Goal: Use online tool/utility: Utilize a website feature to perform a specific function

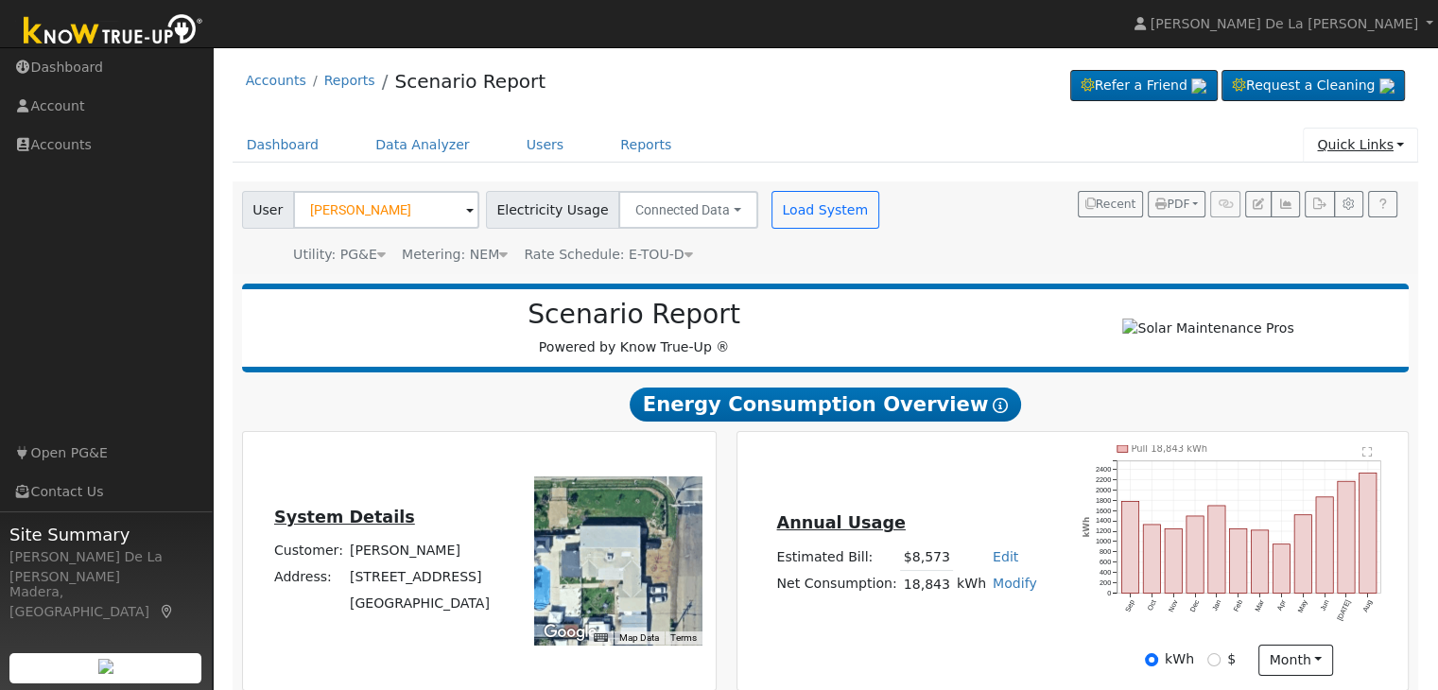
click at [1399, 148] on link "Quick Links" at bounding box center [1360, 145] width 115 height 35
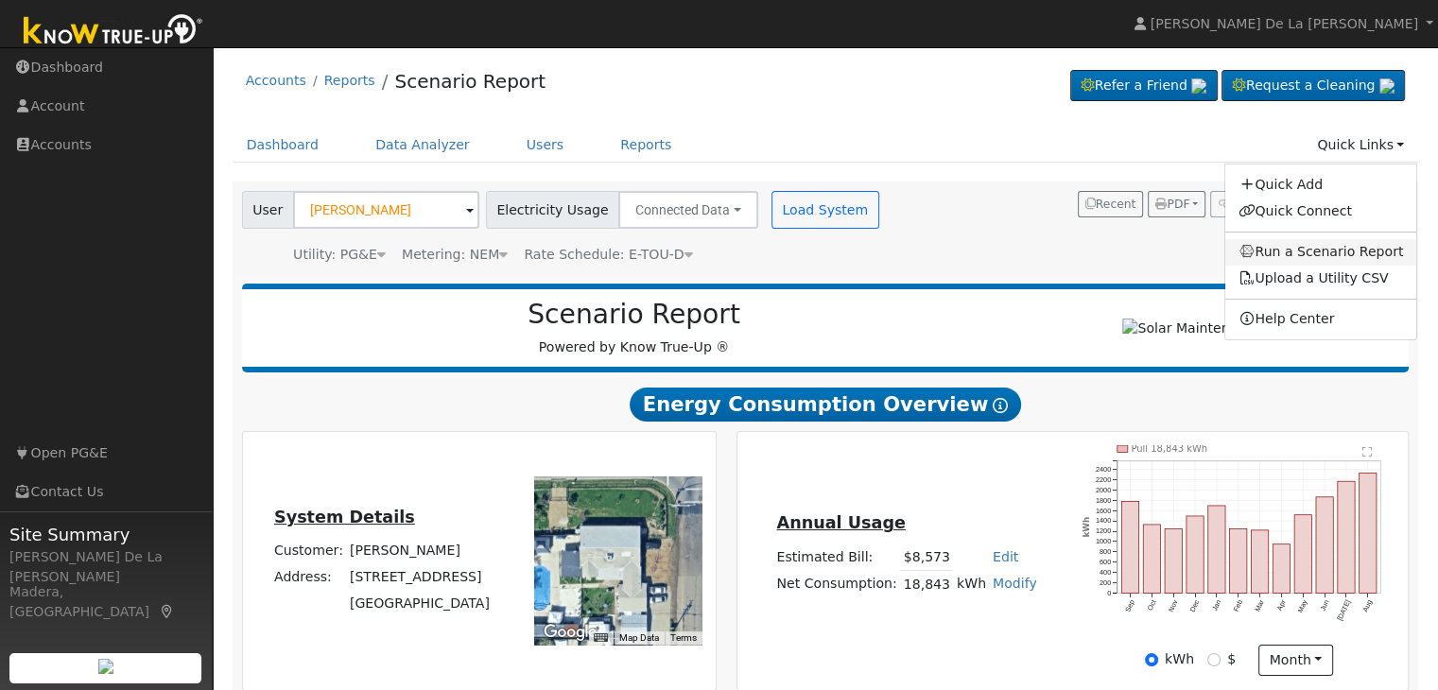
click at [1331, 257] on link "Run a Scenario Report" at bounding box center [1321, 252] width 192 height 26
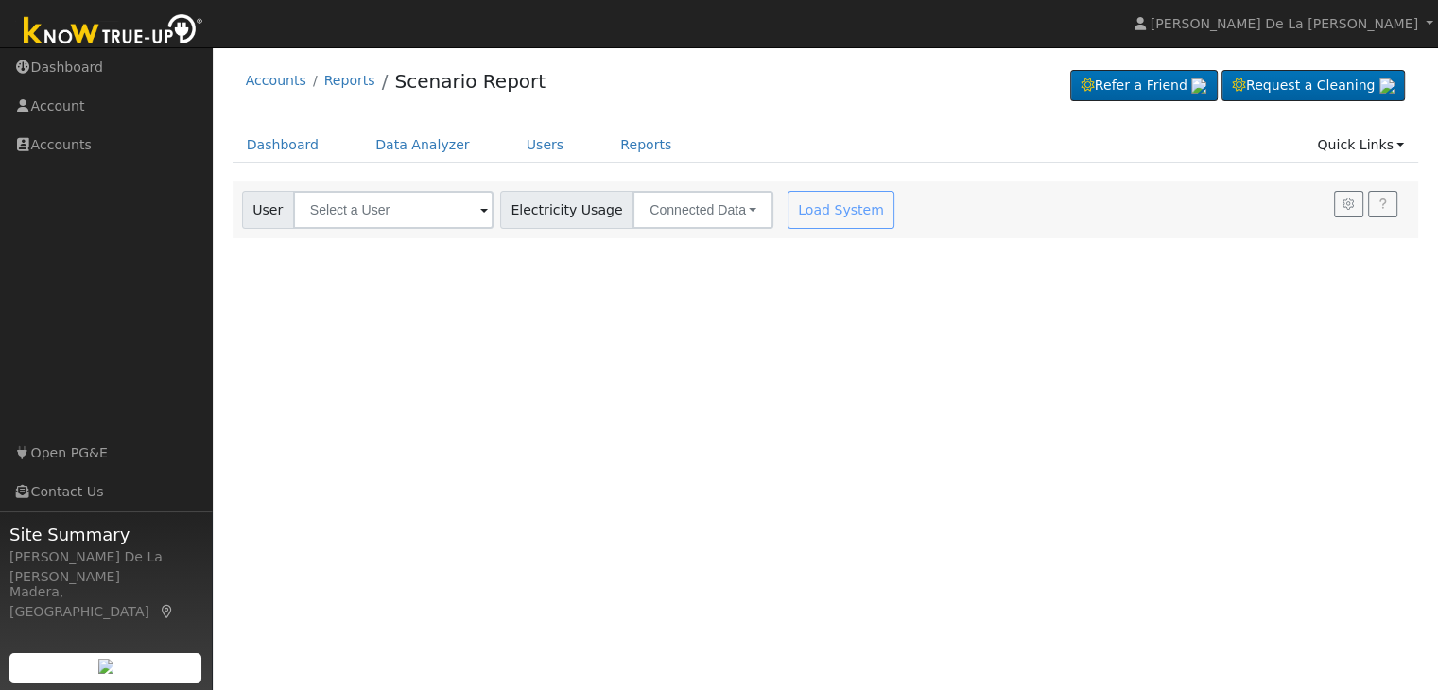
click at [480, 212] on span at bounding box center [484, 211] width 8 height 22
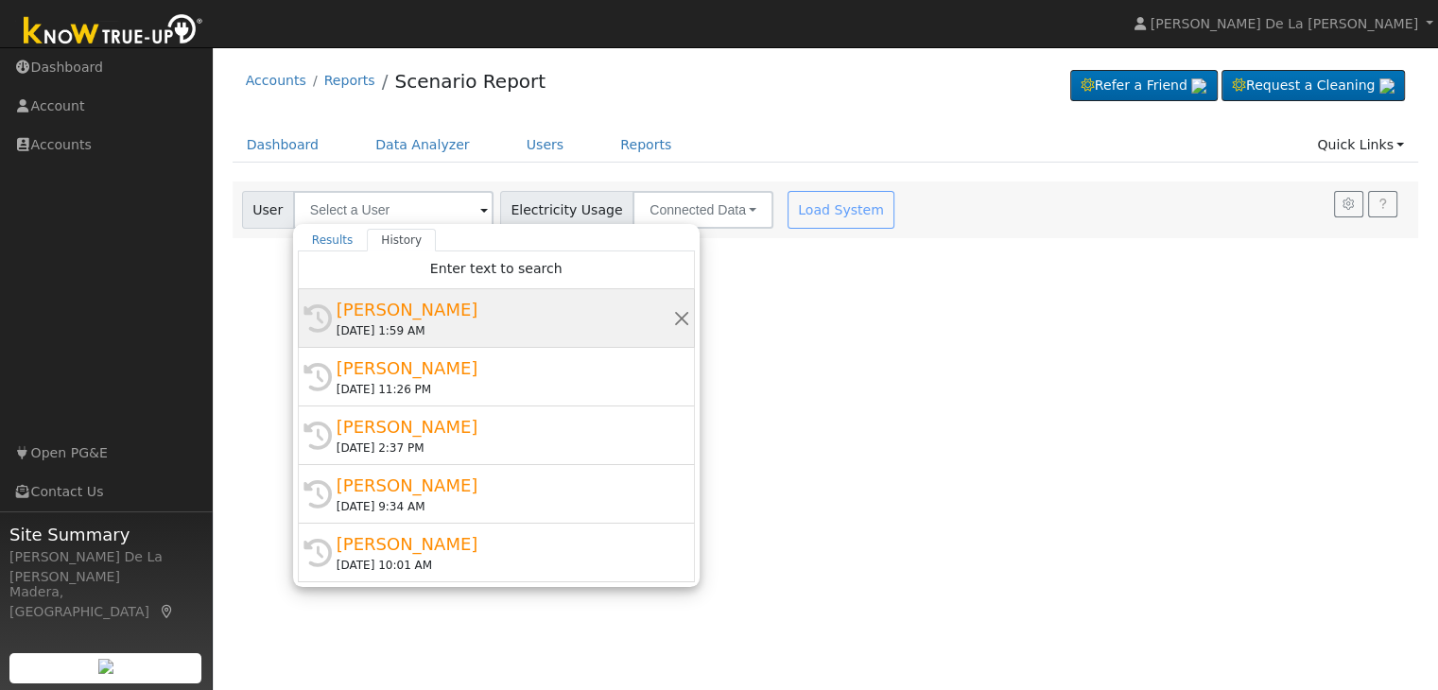
click at [459, 310] on div "[PERSON_NAME]" at bounding box center [505, 310] width 337 height 26
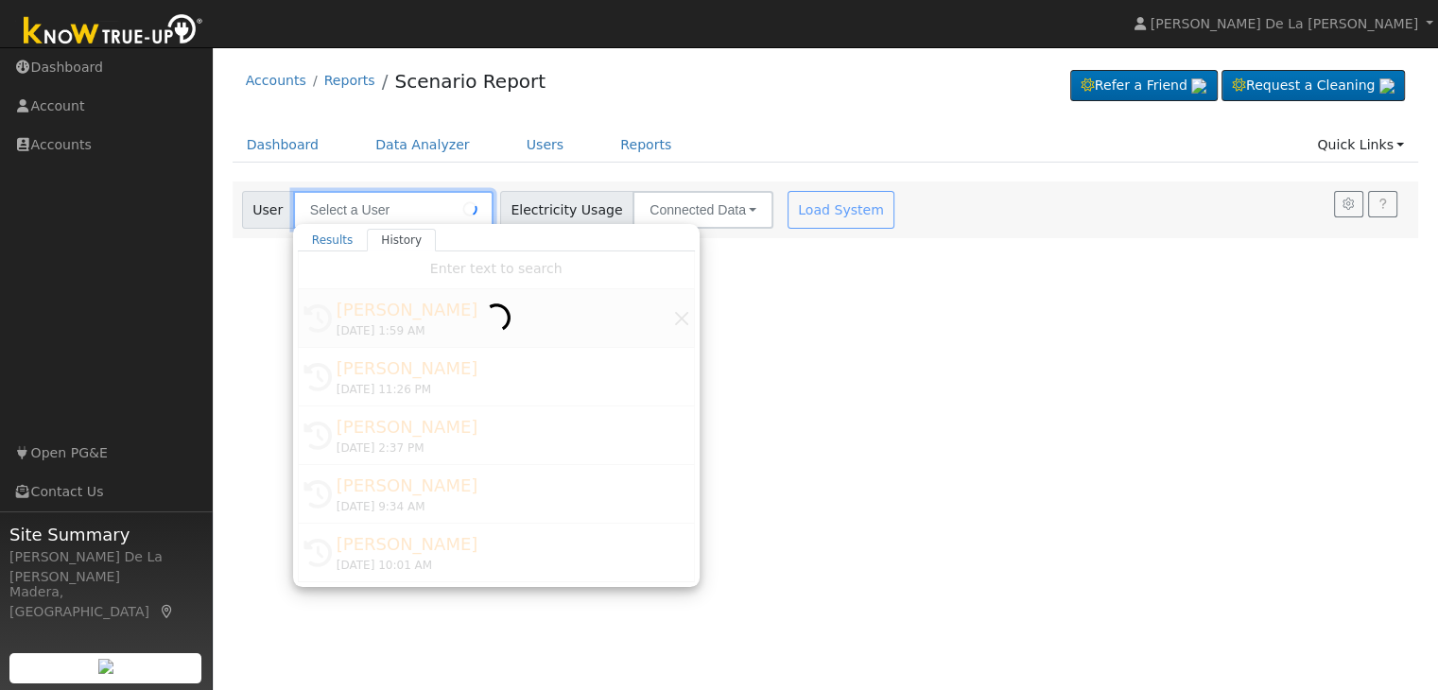
type input "[PERSON_NAME]"
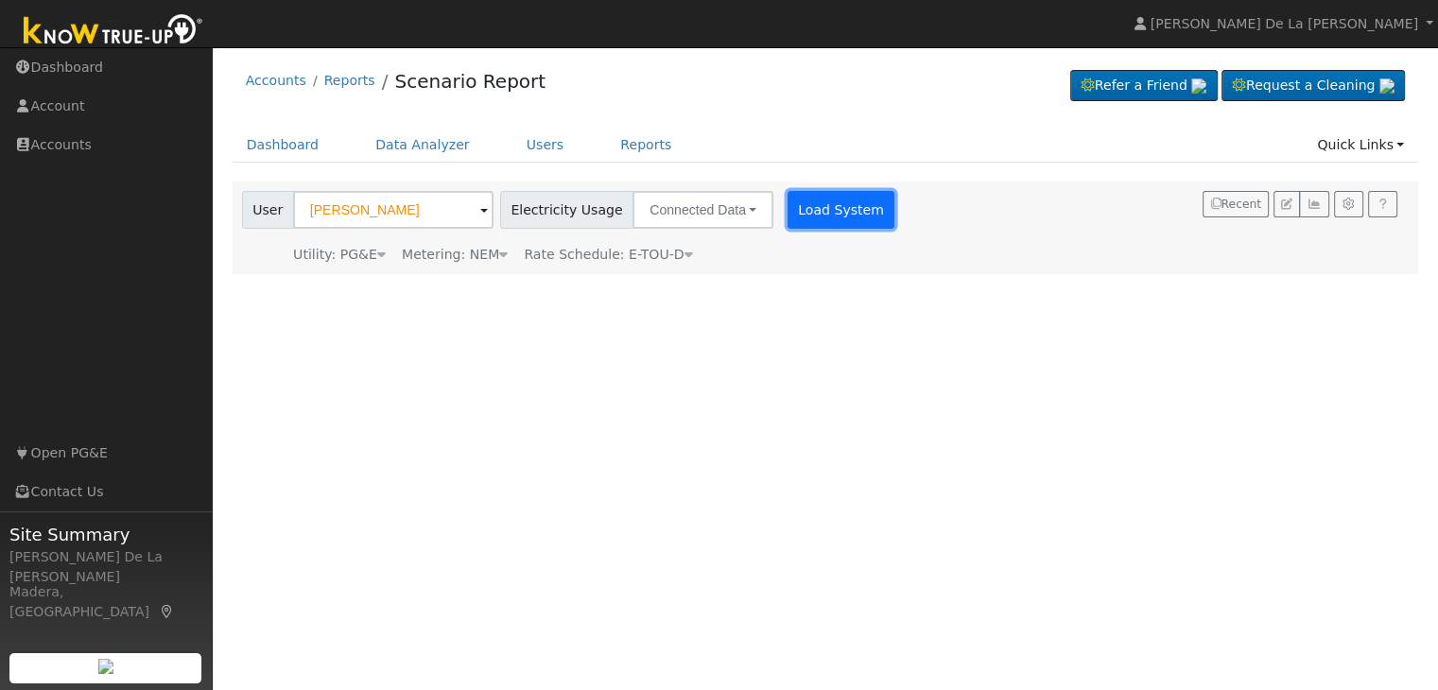
click at [836, 214] on button "Load System" at bounding box center [842, 210] width 108 height 38
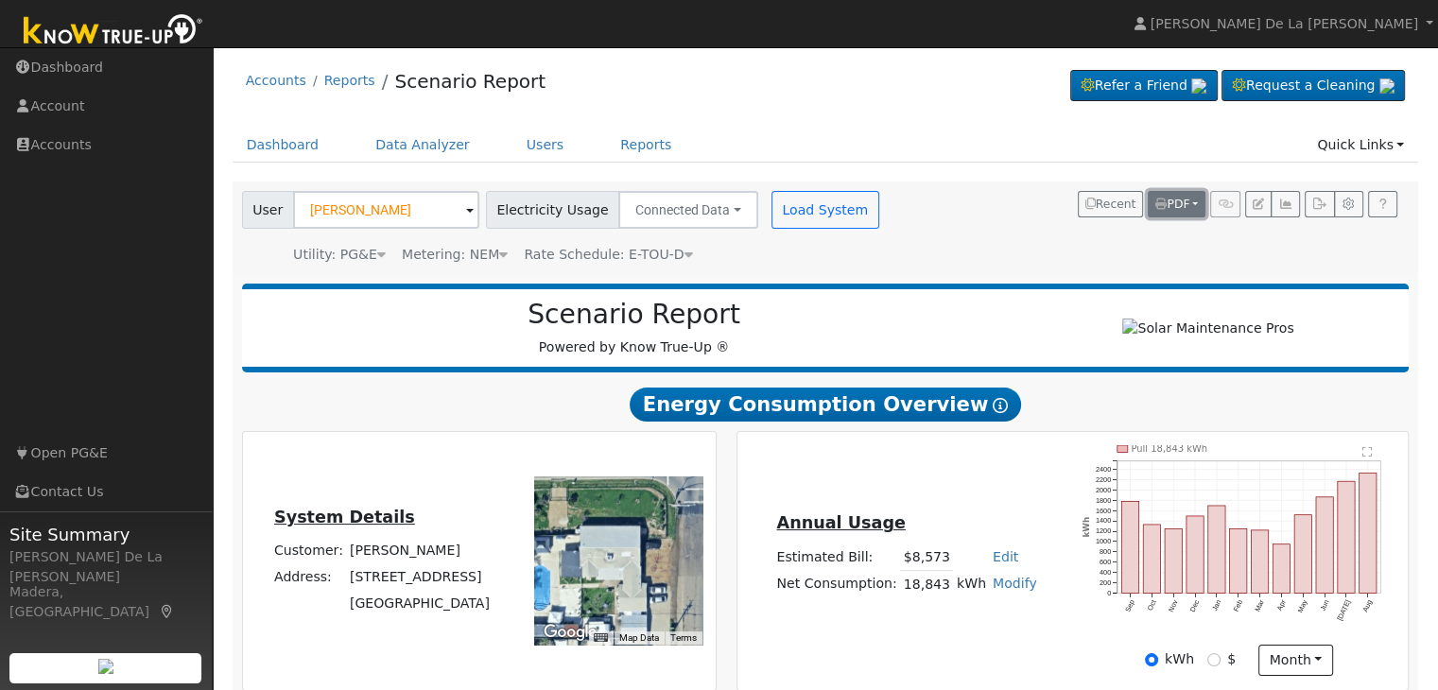
click at [1182, 200] on span "PDF" at bounding box center [1172, 204] width 34 height 13
click at [1123, 238] on li "Print to PDF" at bounding box center [1132, 241] width 147 height 31
click at [1193, 205] on button "PDF" at bounding box center [1177, 204] width 58 height 26
click at [1155, 295] on link "All Scenarios" at bounding box center [1132, 297] width 147 height 26
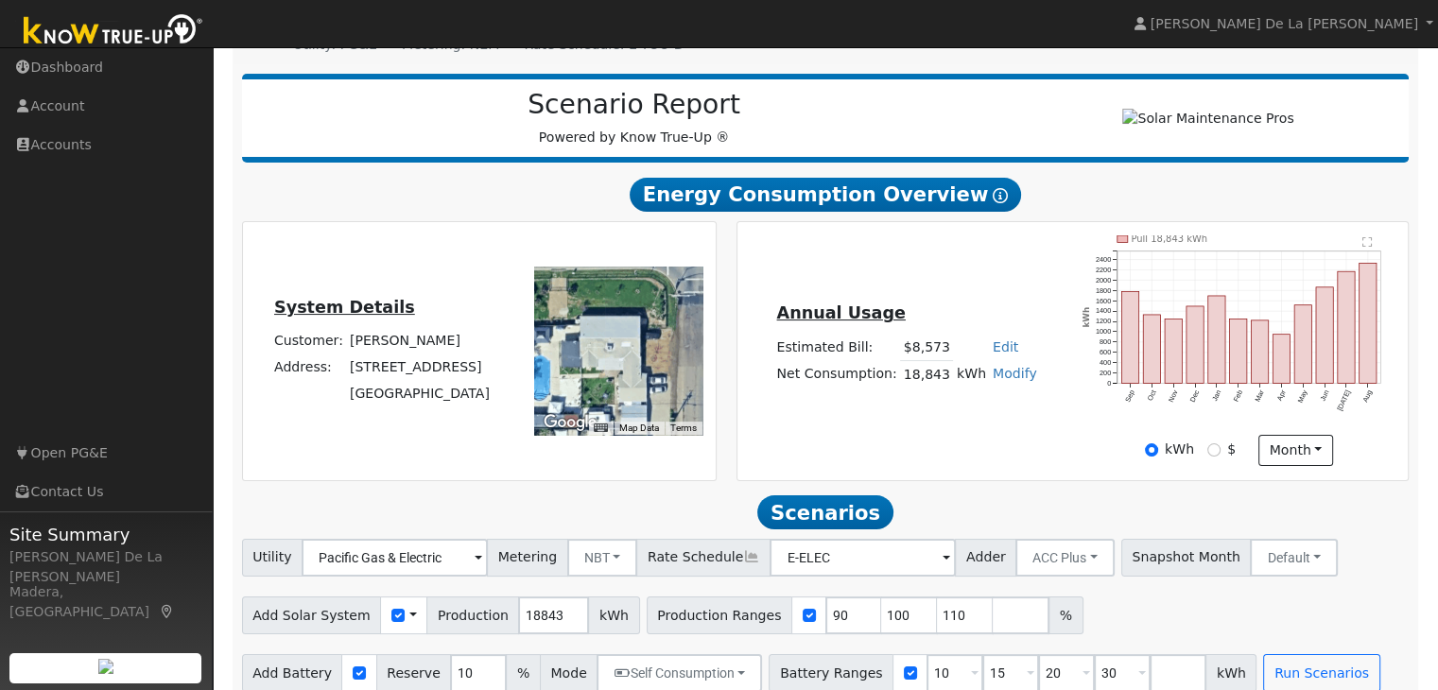
scroll to position [238, 0]
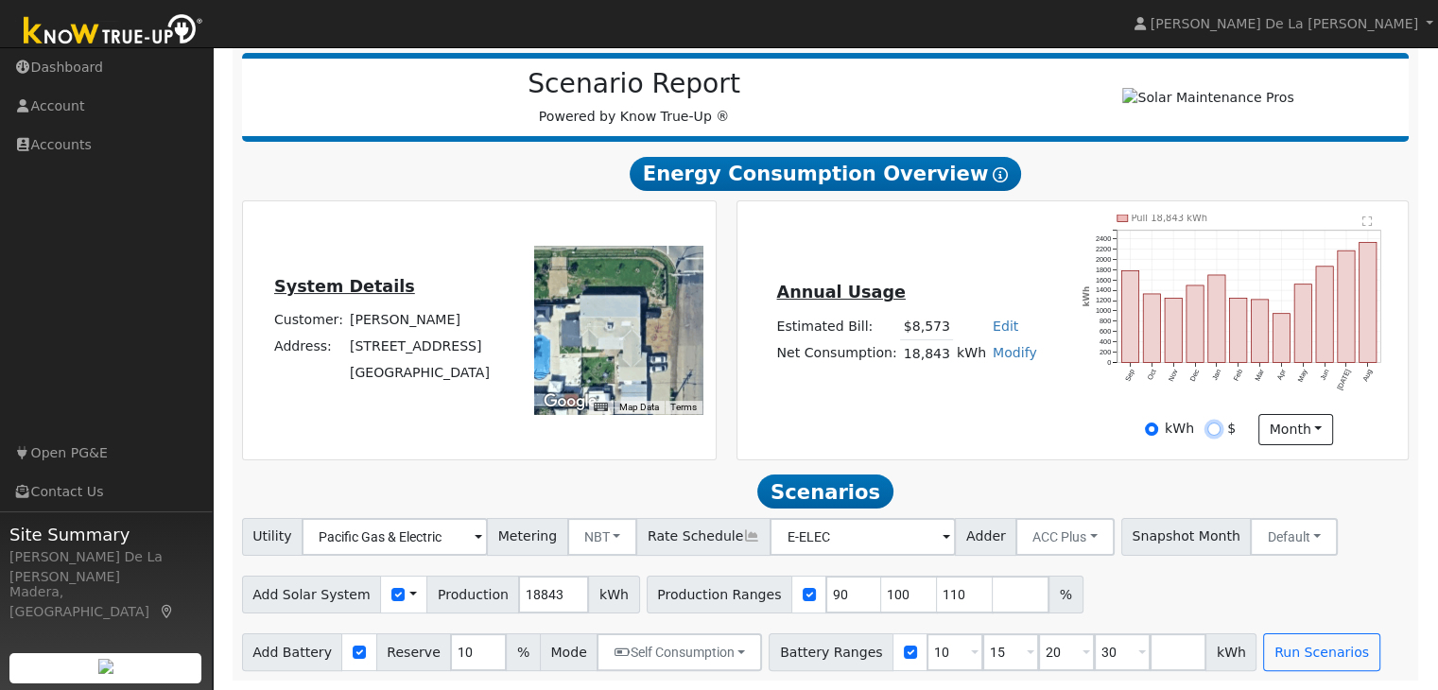
click at [1220, 425] on input "$" at bounding box center [1213, 429] width 13 height 13
radio input "true"
radio input "false"
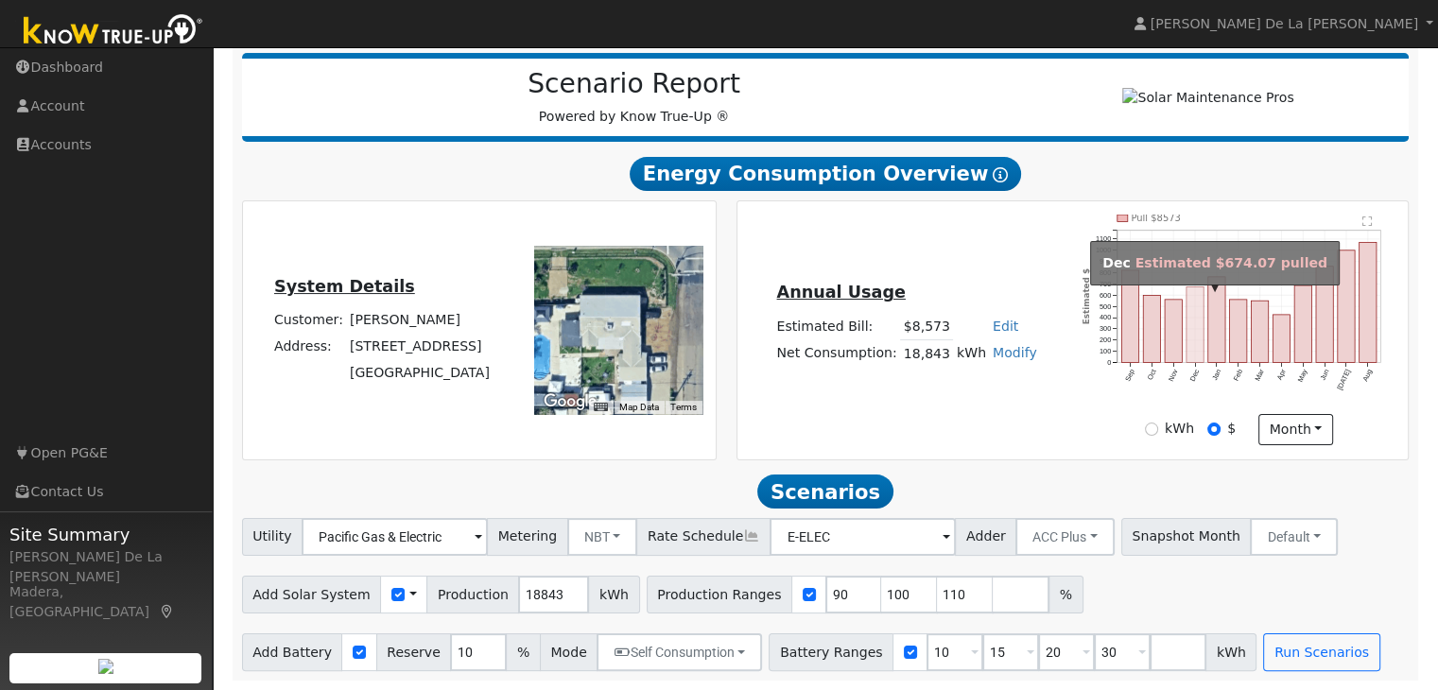
drag, startPoint x: 1195, startPoint y: 334, endPoint x: 1437, endPoint y: 337, distance: 242.0
click at [1437, 337] on html "Jose De La Torre Jose De La Torre Profile Help Center Terms Of Service See What…" at bounding box center [719, 229] width 1438 height 921
